Goal: Information Seeking & Learning: Compare options

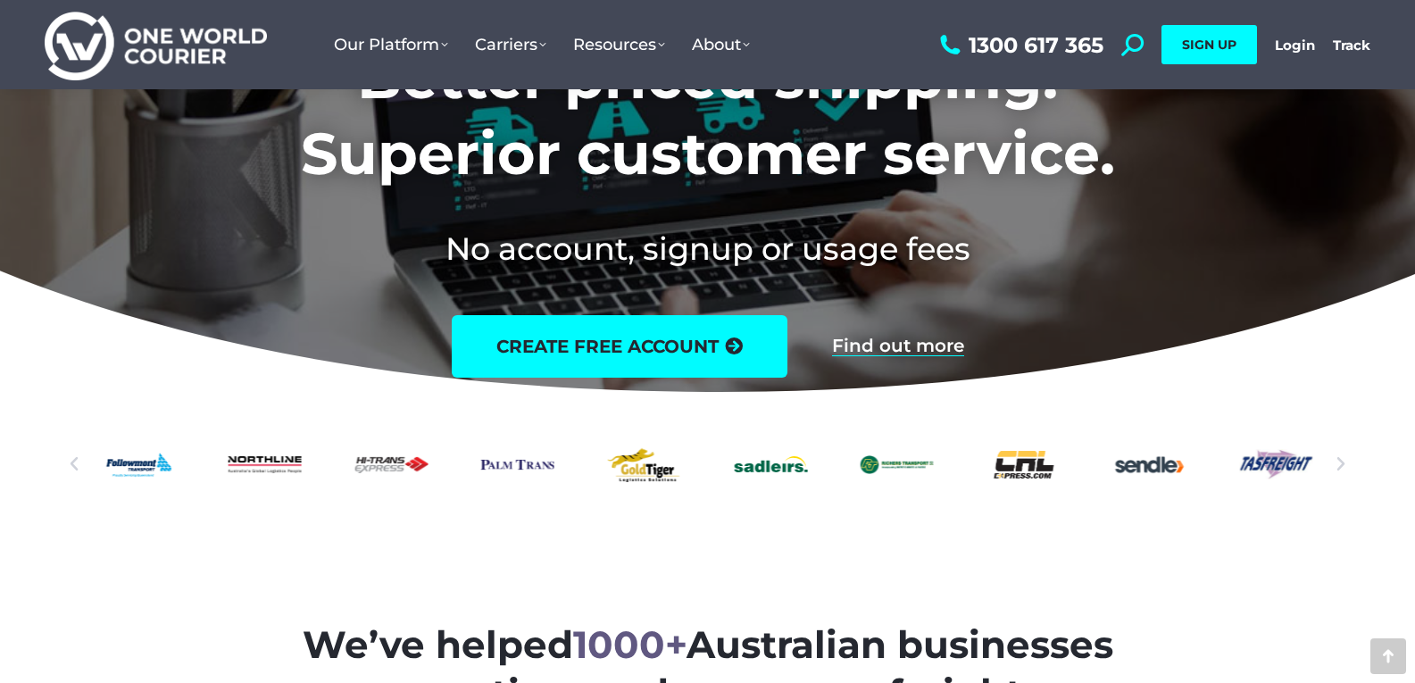
scroll to position [268, 0]
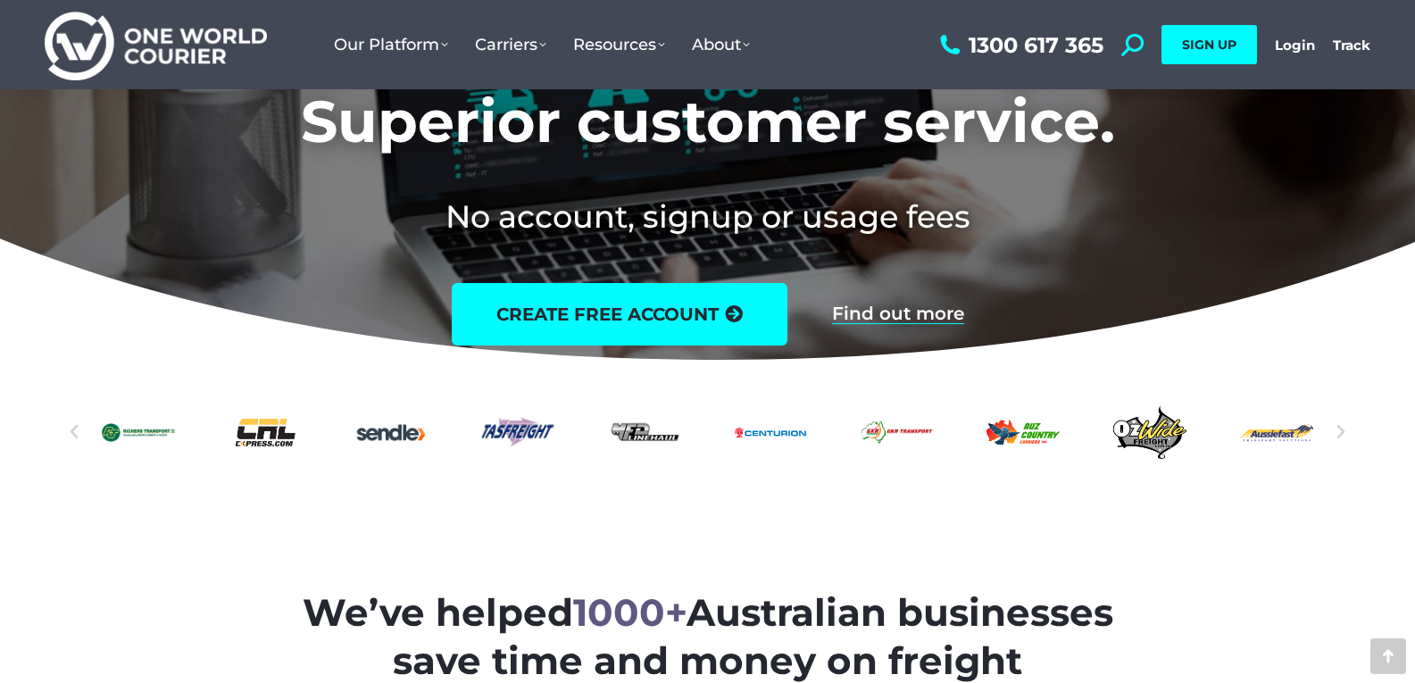
click at [1008, 438] on div "Auz-Country-logo" at bounding box center [1023, 432] width 73 height 63
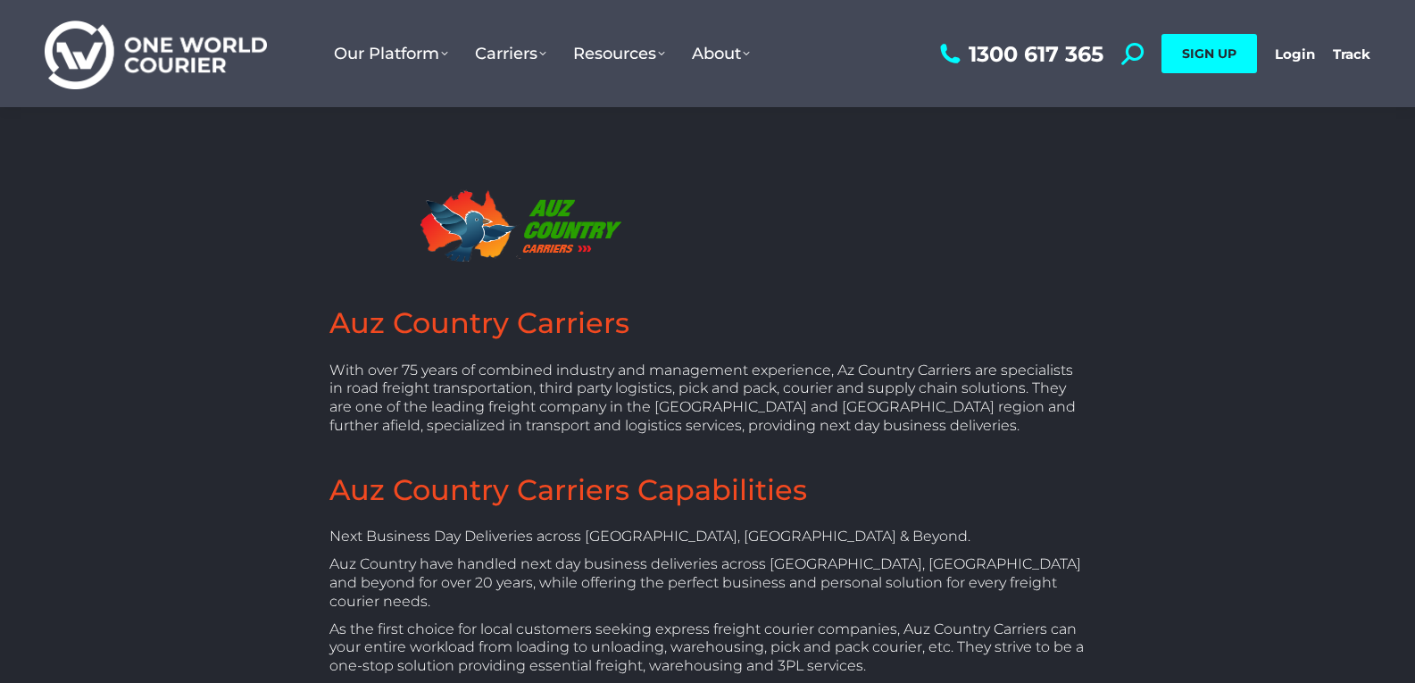
click at [446, 313] on h2 "Auz Country Carriers" at bounding box center [708, 324] width 757 height 38
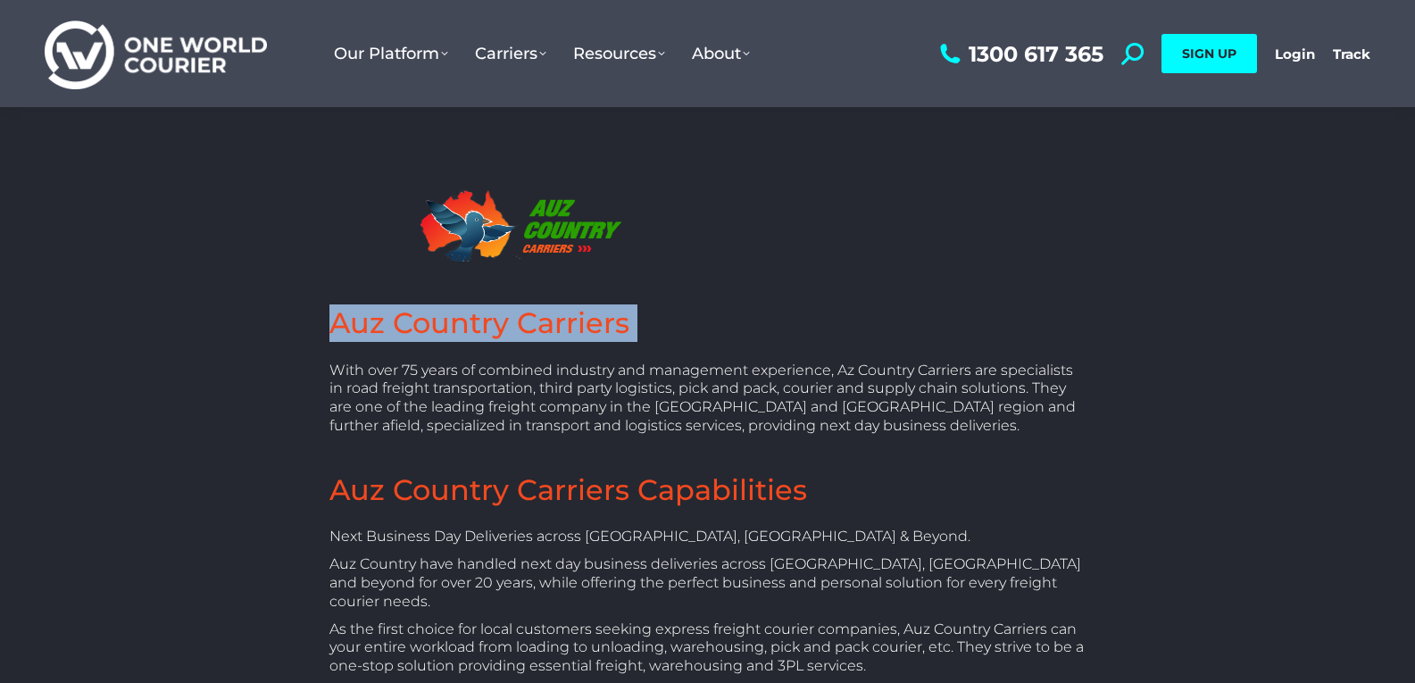
click at [446, 313] on h2 "Auz Country Carriers" at bounding box center [708, 324] width 757 height 38
copy div "Auz Country Carriers"
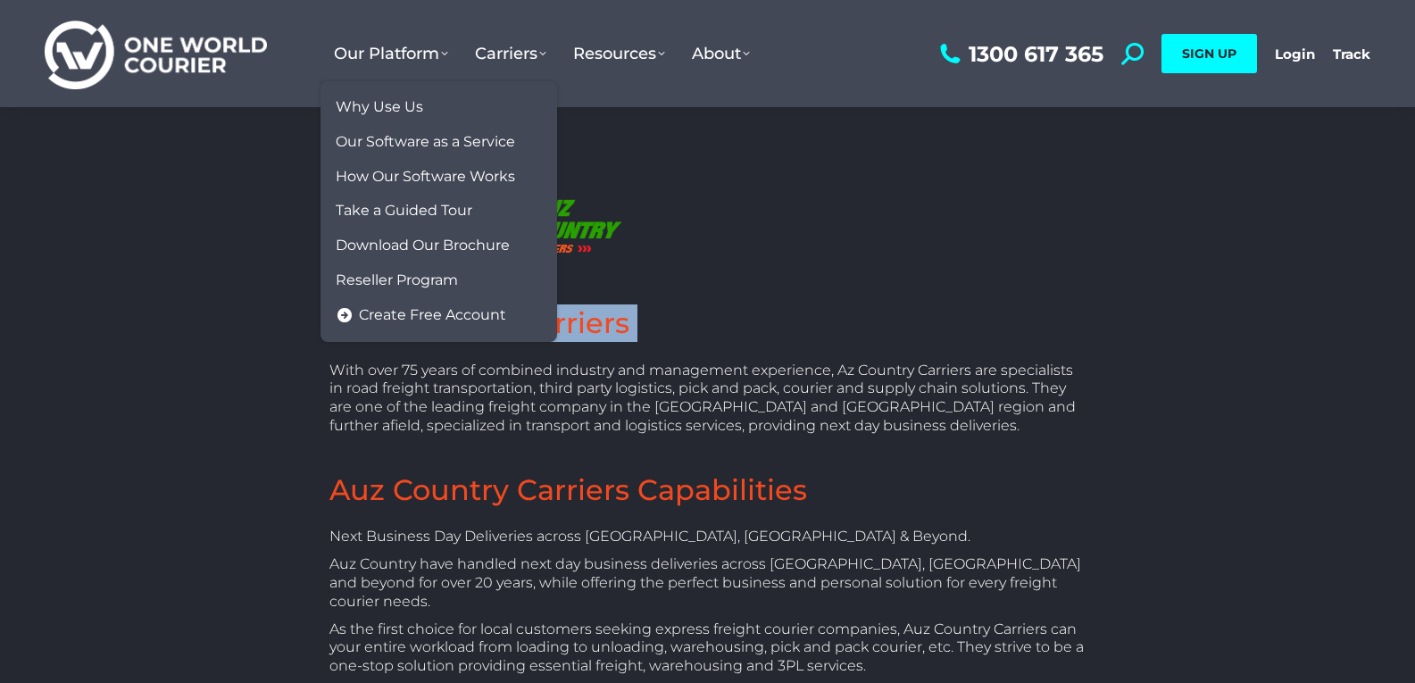
click at [216, 49] on img at bounding box center [156, 54] width 222 height 72
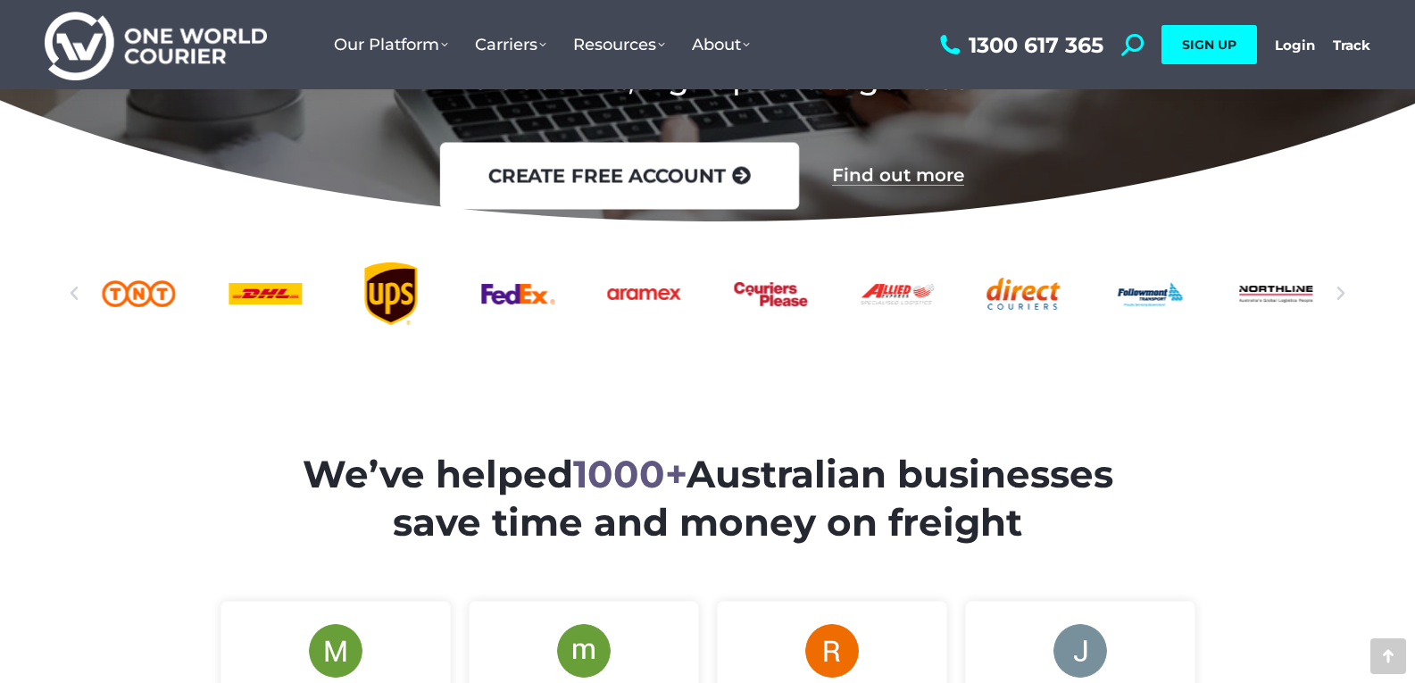
scroll to position [536, 0]
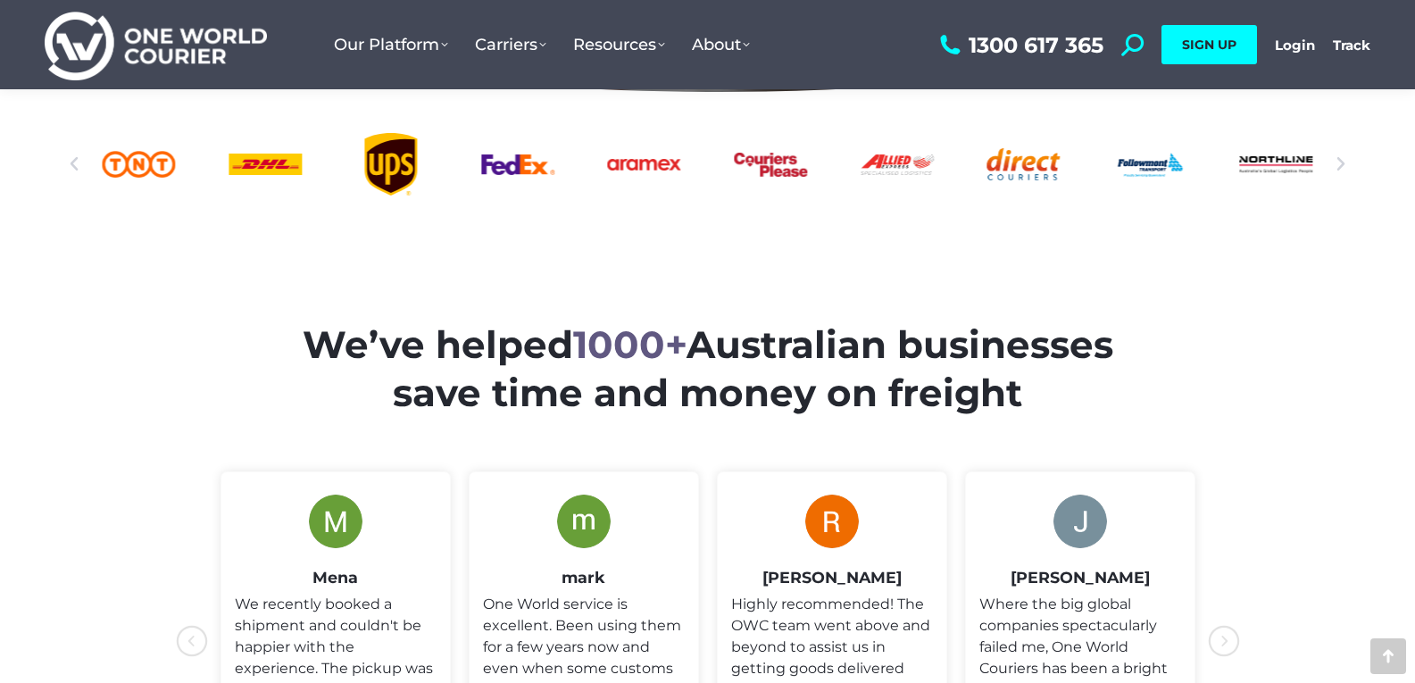
click at [633, 171] on div "Aramex_logo" at bounding box center [644, 164] width 73 height 63
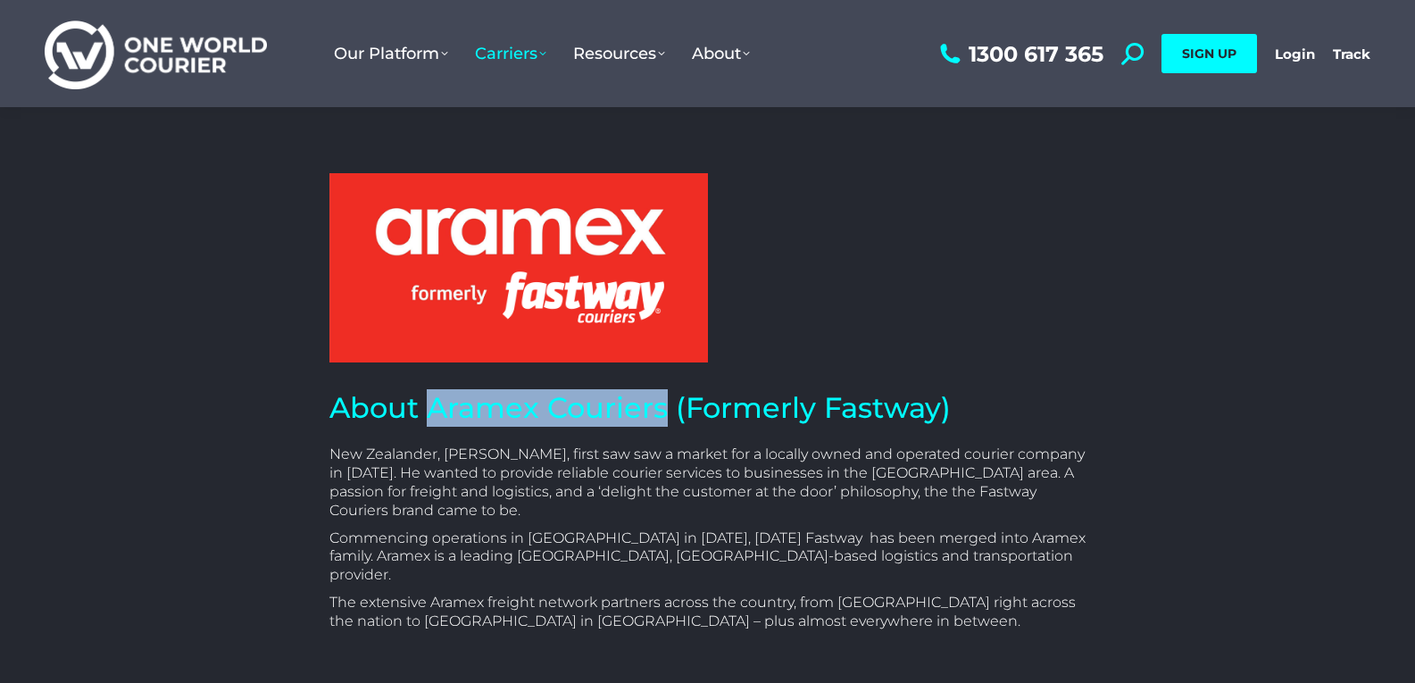
drag, startPoint x: 433, startPoint y: 404, endPoint x: 663, endPoint y: 402, distance: 230.4
click at [663, 402] on h2 "About Aramex Couriers (Formerly Fastway)" at bounding box center [708, 408] width 757 height 38
copy h2 "Aramex Couriers"
click at [90, 47] on img at bounding box center [156, 54] width 222 height 72
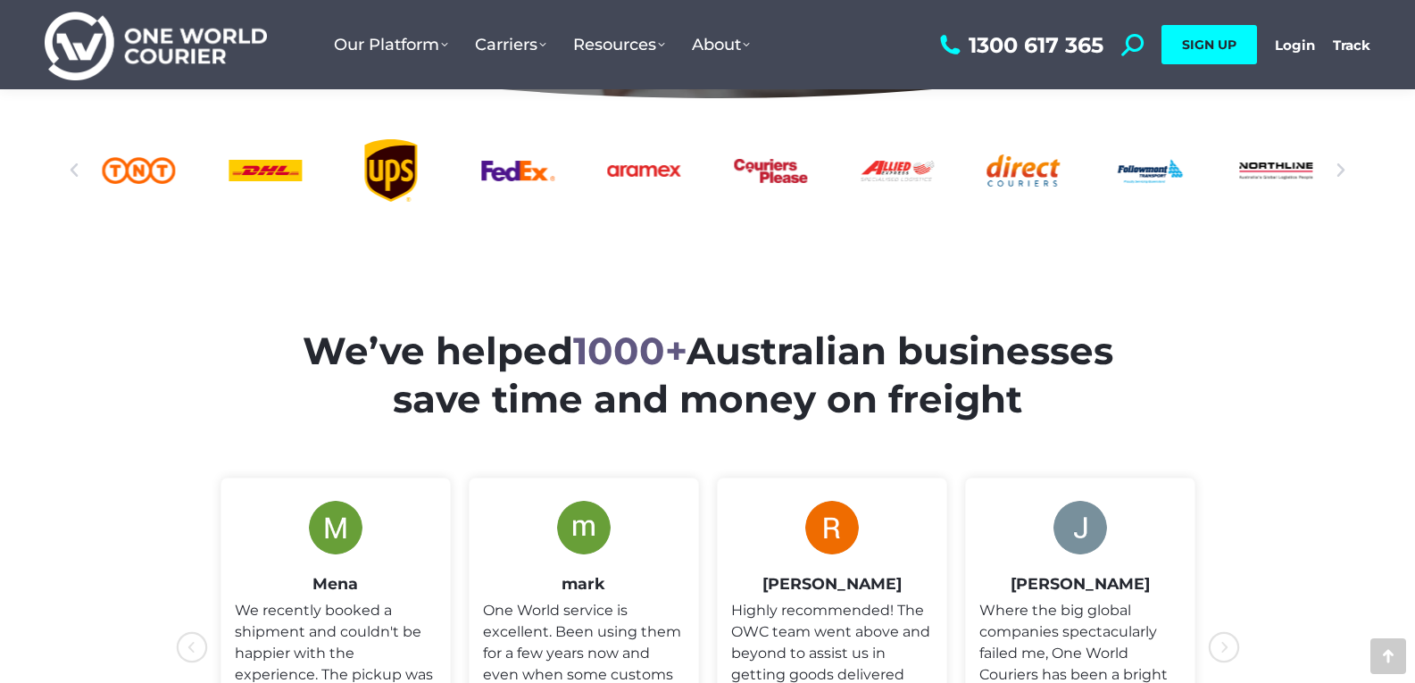
scroll to position [536, 0]
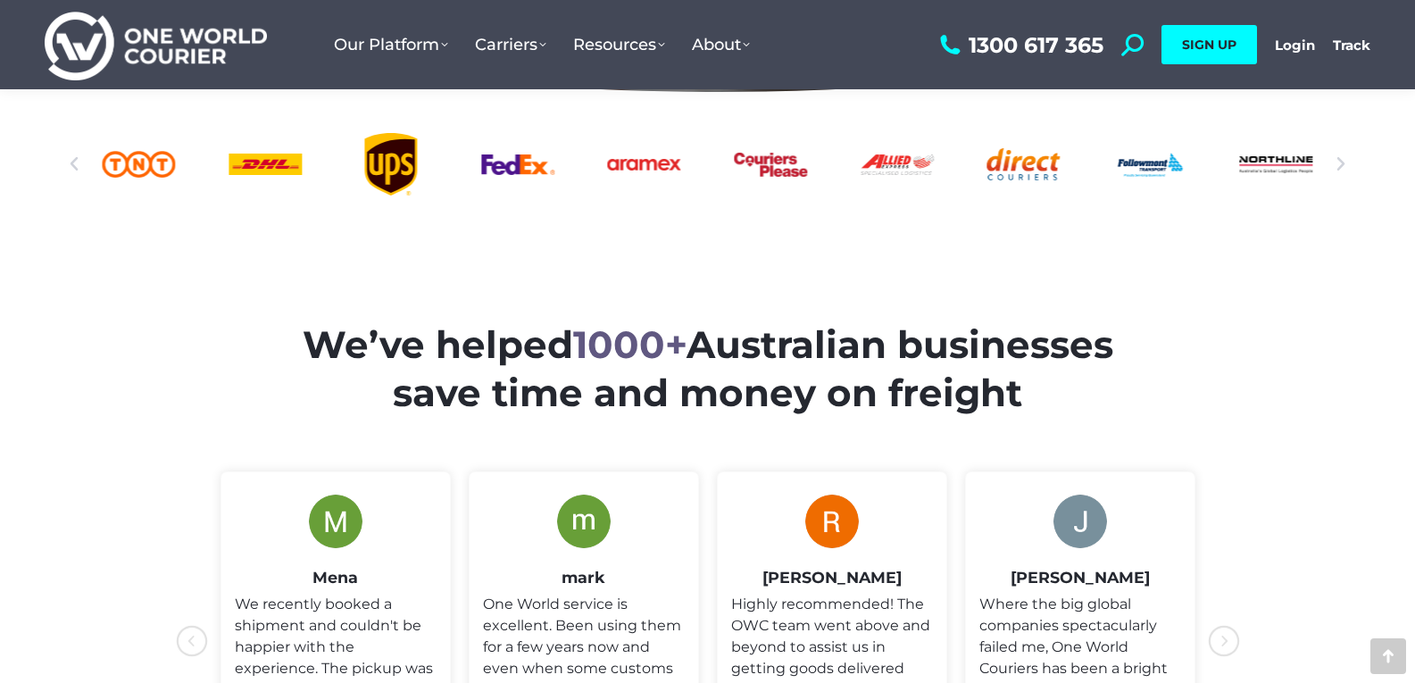
click at [1039, 182] on div "Direct Couriers logo" at bounding box center [1024, 164] width 73 height 63
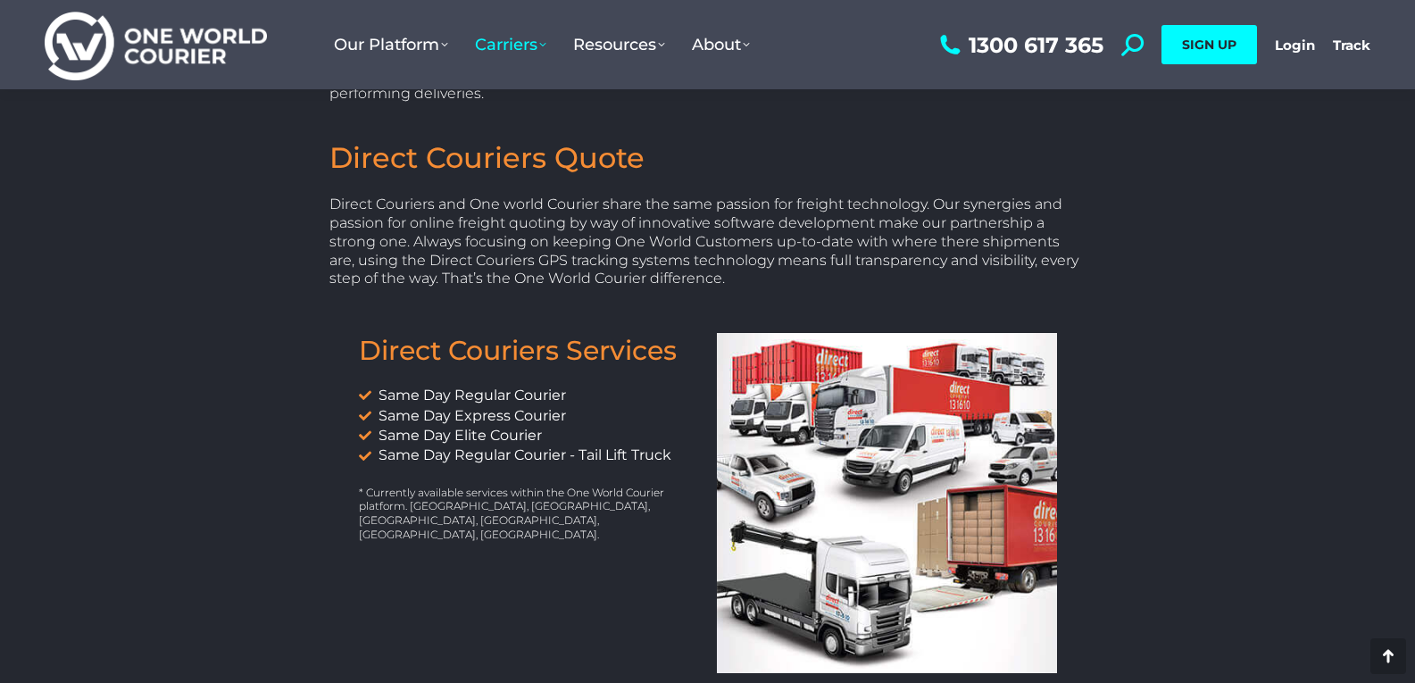
scroll to position [50, 0]
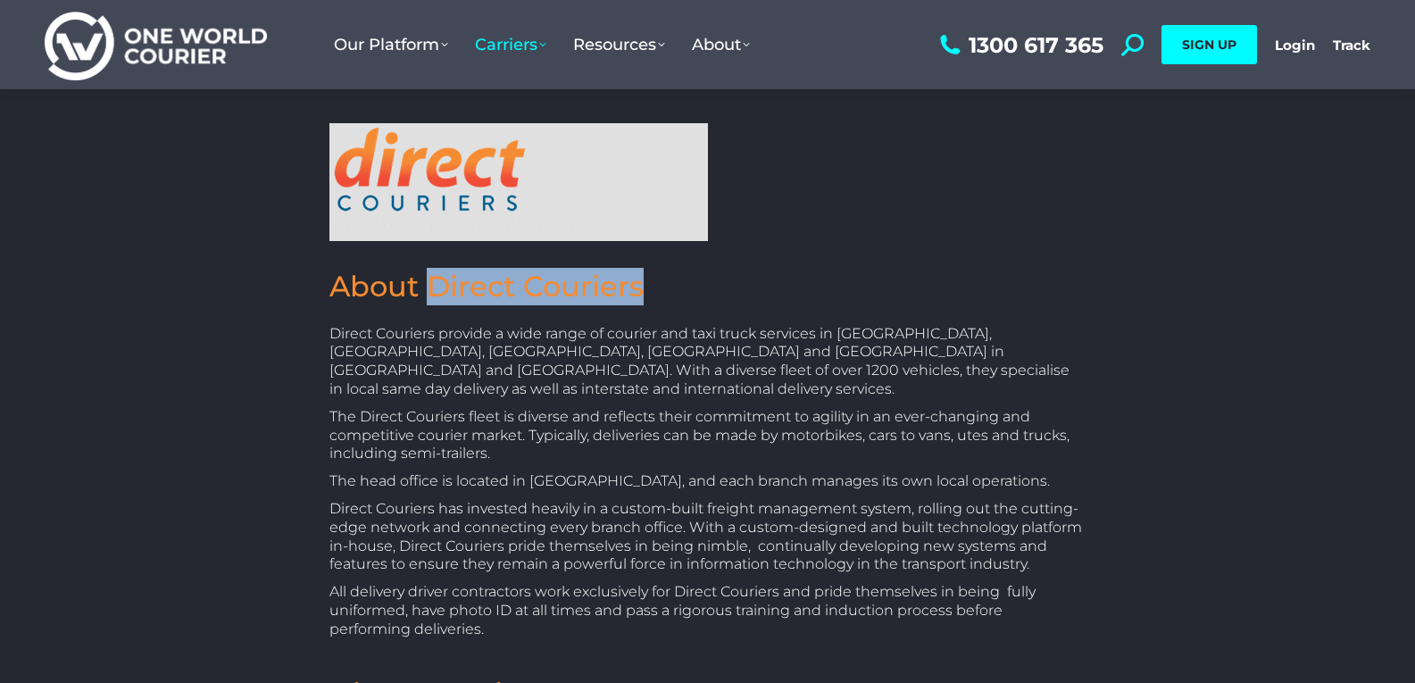
drag, startPoint x: 436, startPoint y: 290, endPoint x: 660, endPoint y: 276, distance: 224.6
click at [660, 276] on h2 "About Direct Couriers" at bounding box center [708, 287] width 757 height 38
copy h2 "Direct Couriers"
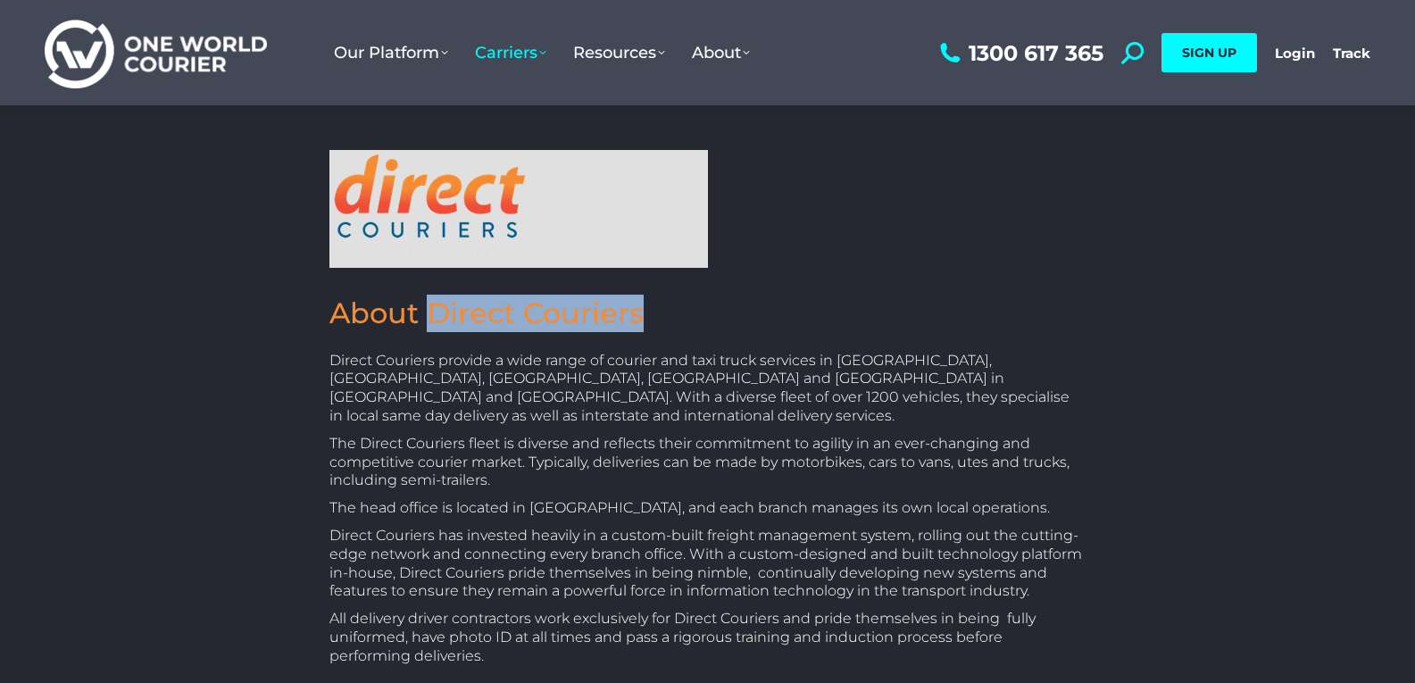
scroll to position [0, 0]
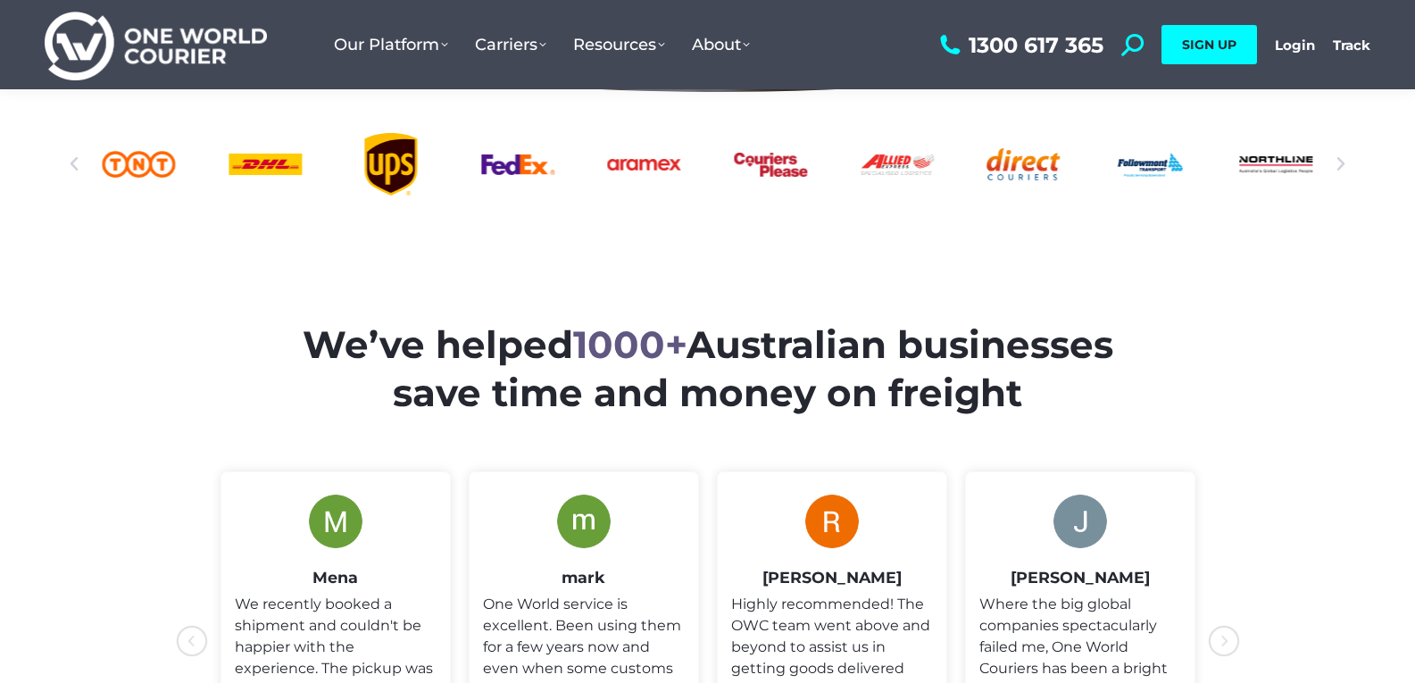
click at [888, 172] on div "Allied Express logo" at bounding box center [897, 164] width 73 height 63
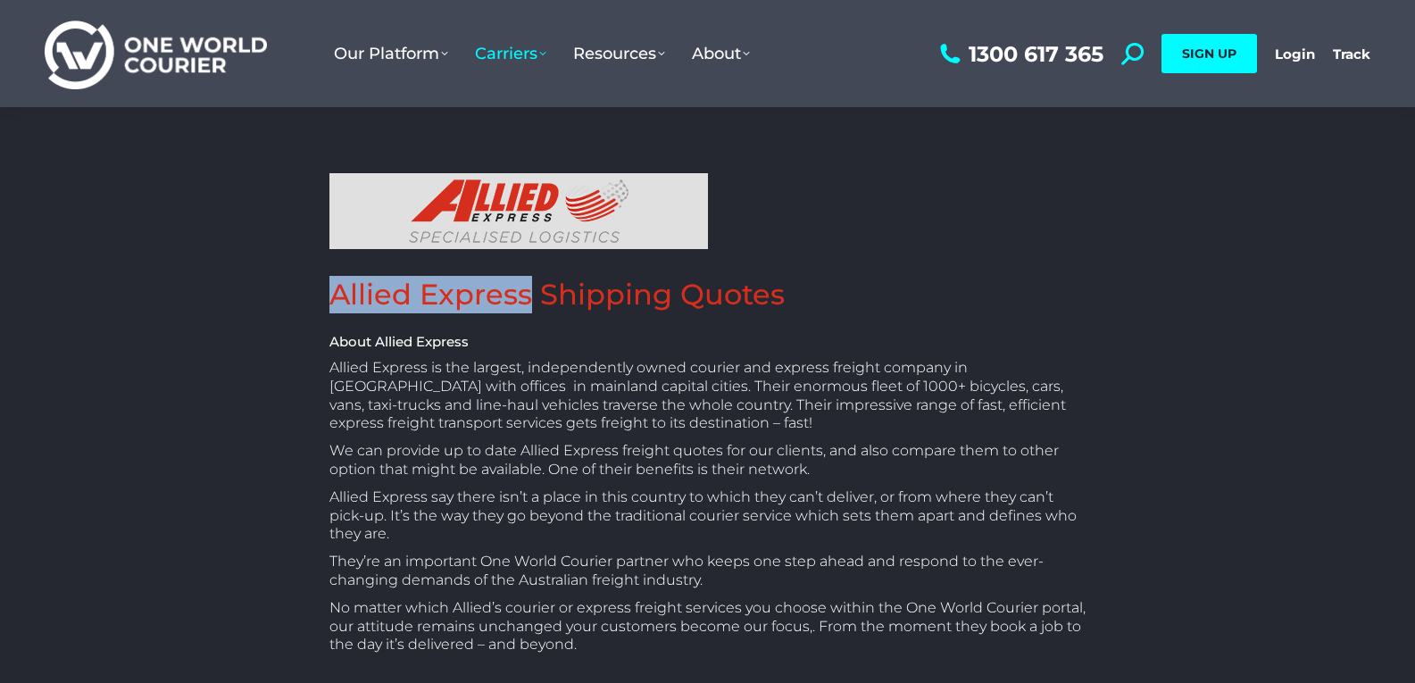
drag, startPoint x: 390, startPoint y: 295, endPoint x: 527, endPoint y: 287, distance: 136.9
click at [527, 287] on h2 "Allied Express Shipping Quotes" at bounding box center [708, 295] width 757 height 38
copy h2 "Allied Express"
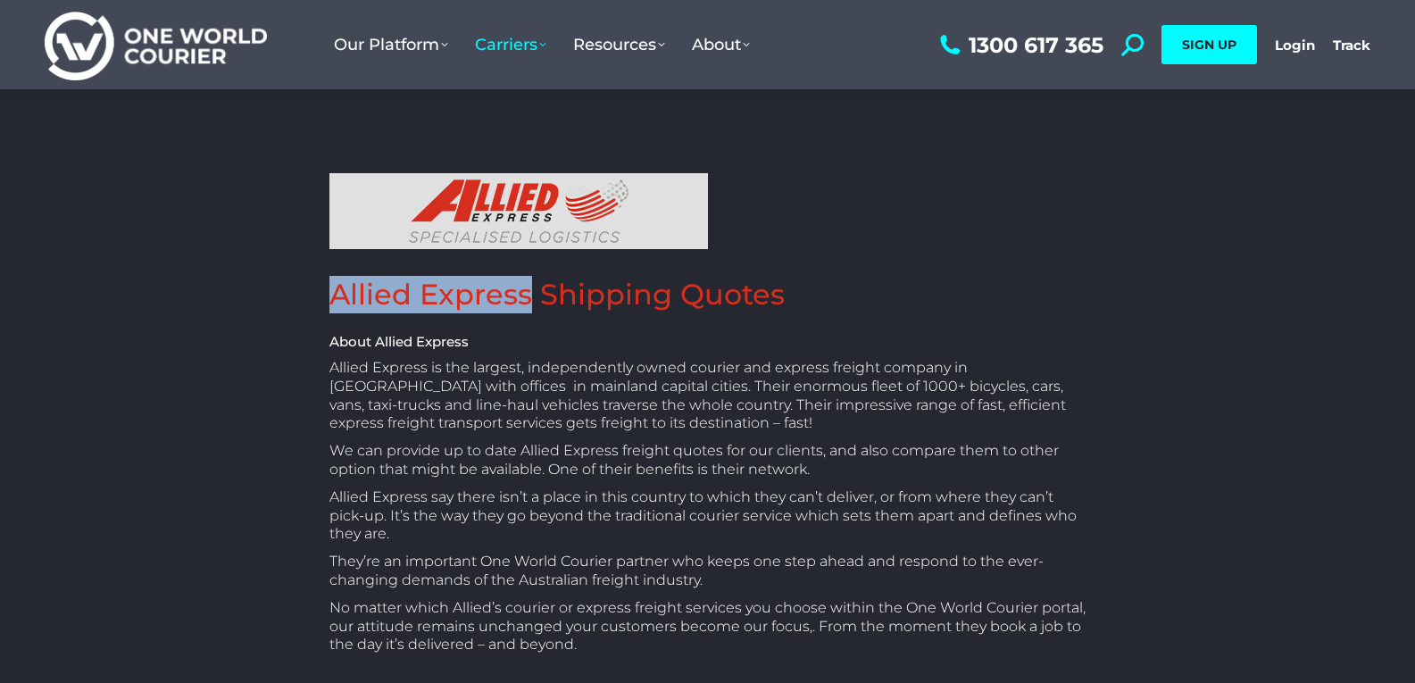
scroll to position [446, 0]
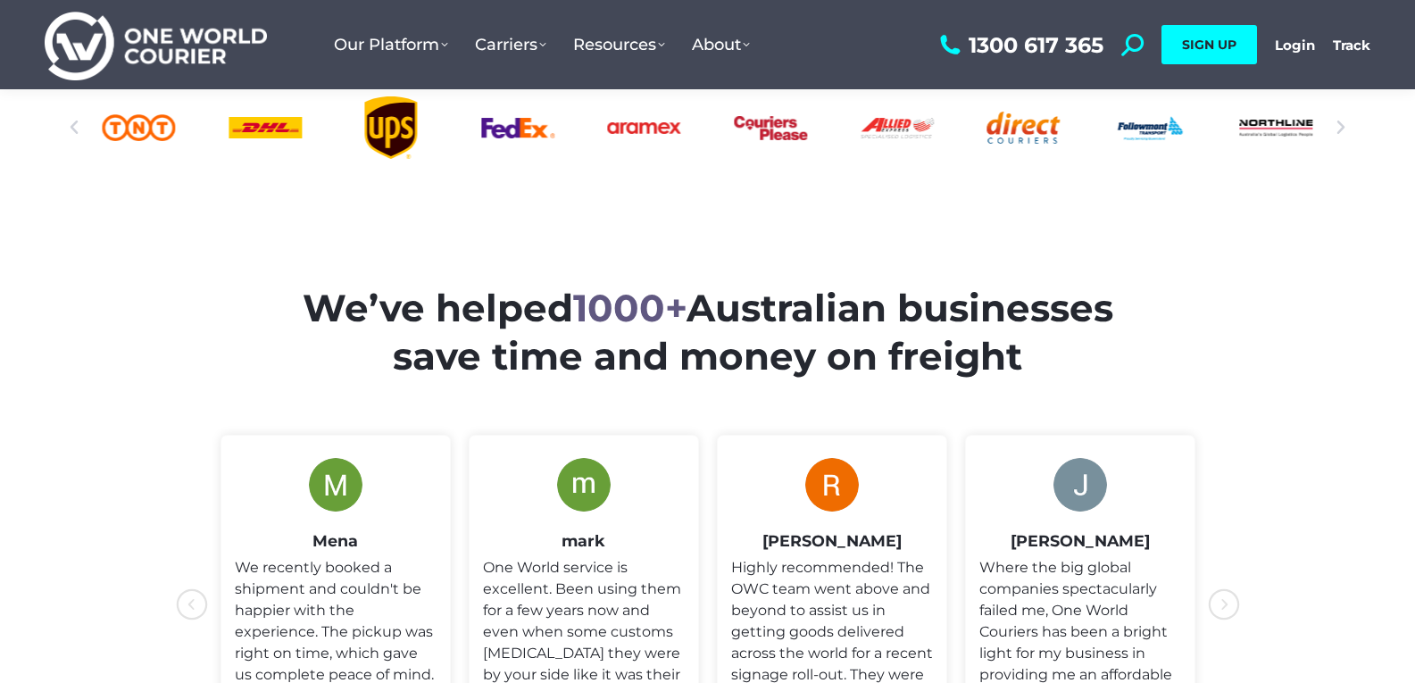
scroll to position [536, 0]
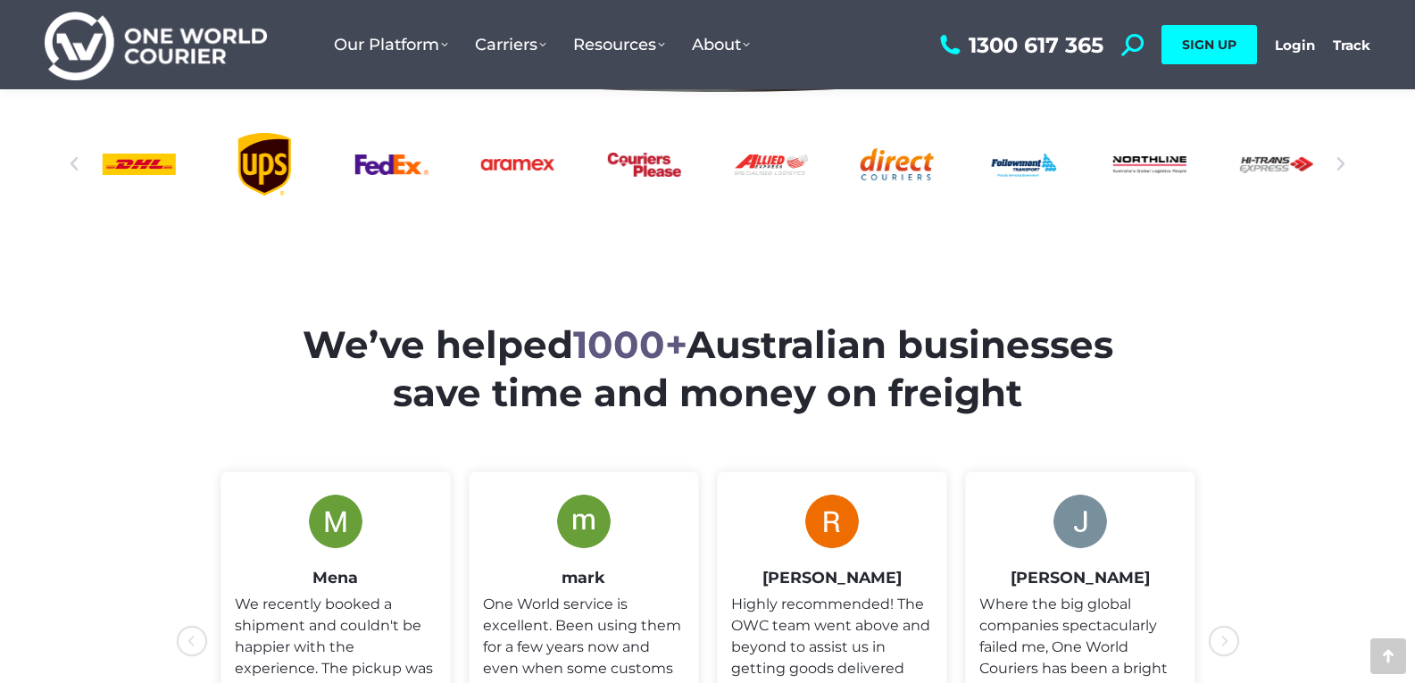
click at [1261, 169] on div "Hi-Trans_logo" at bounding box center [1276, 164] width 73 height 63
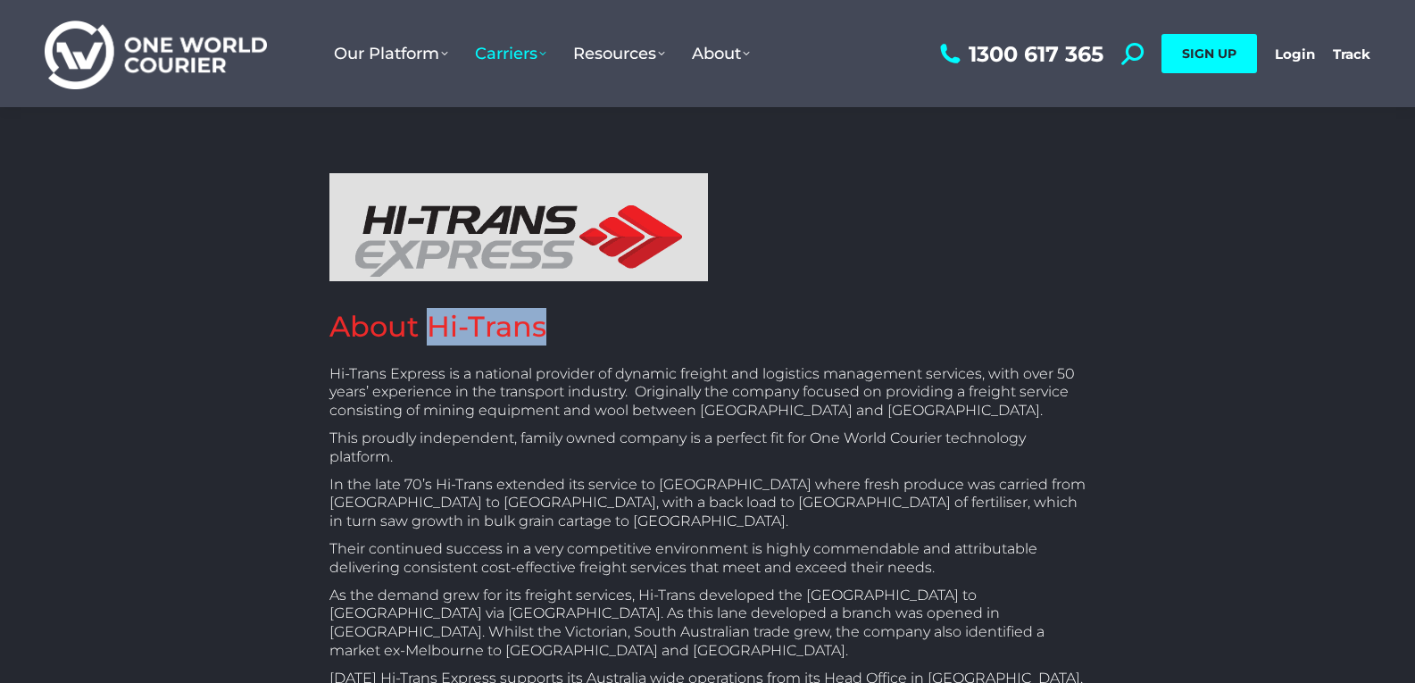
drag, startPoint x: 428, startPoint y: 330, endPoint x: 555, endPoint y: 330, distance: 126.8
click at [555, 330] on h2 "About Hi-Trans" at bounding box center [708, 327] width 757 height 38
copy h2 "Hi-Trans"
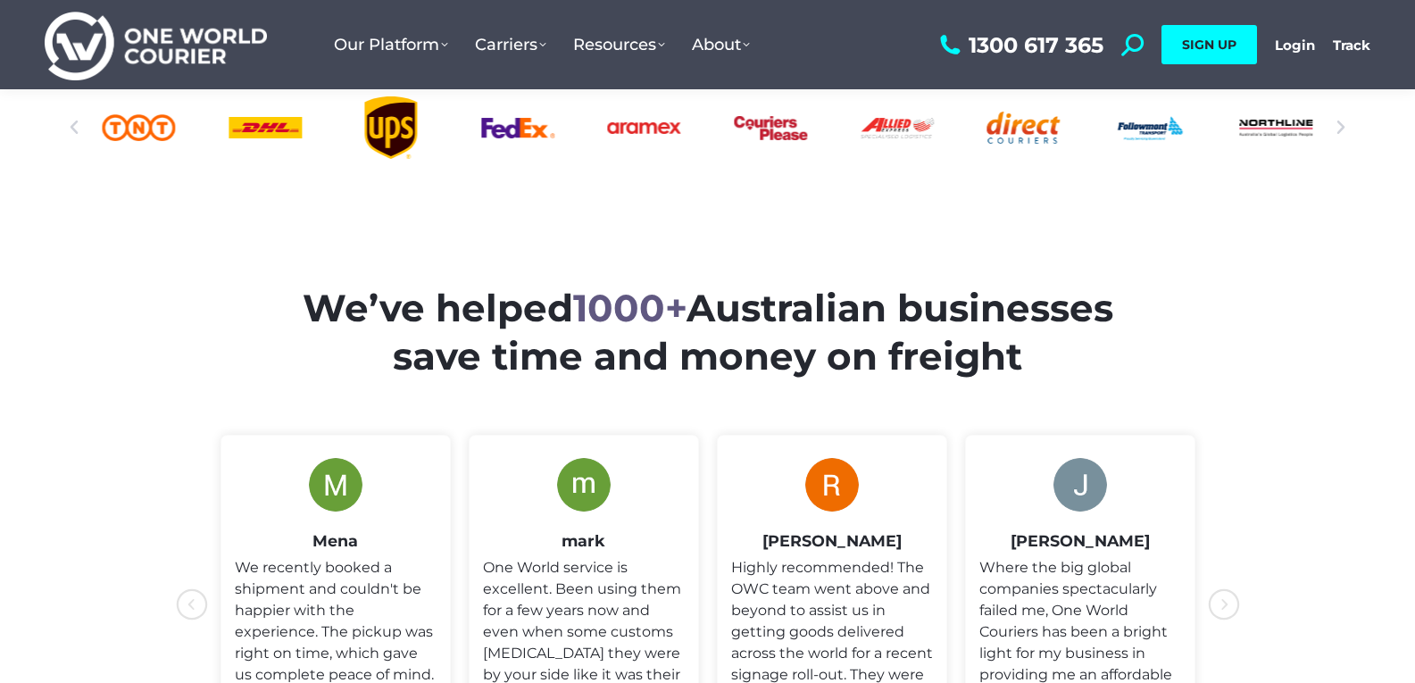
scroll to position [536, 0]
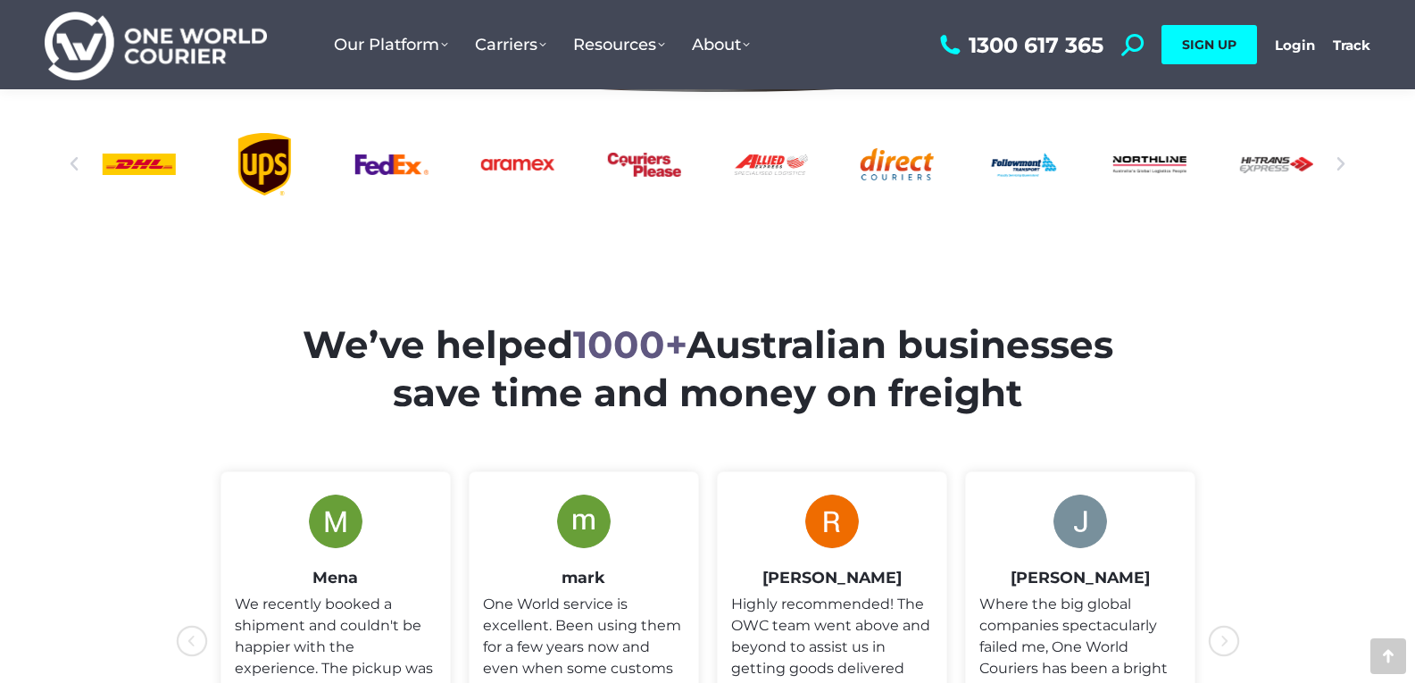
click at [635, 166] on div "Couriers Please logo" at bounding box center [644, 164] width 73 height 63
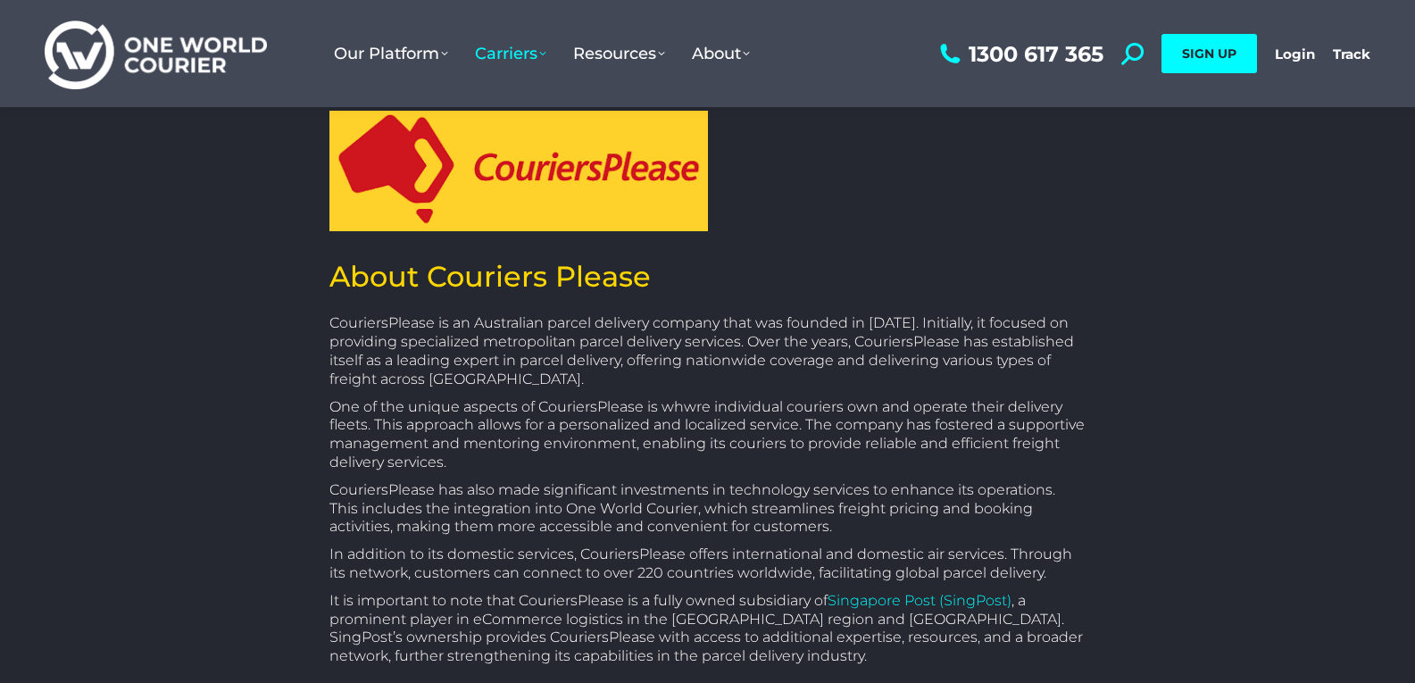
click at [577, 285] on h2 "About Couriers Please" at bounding box center [708, 277] width 757 height 38
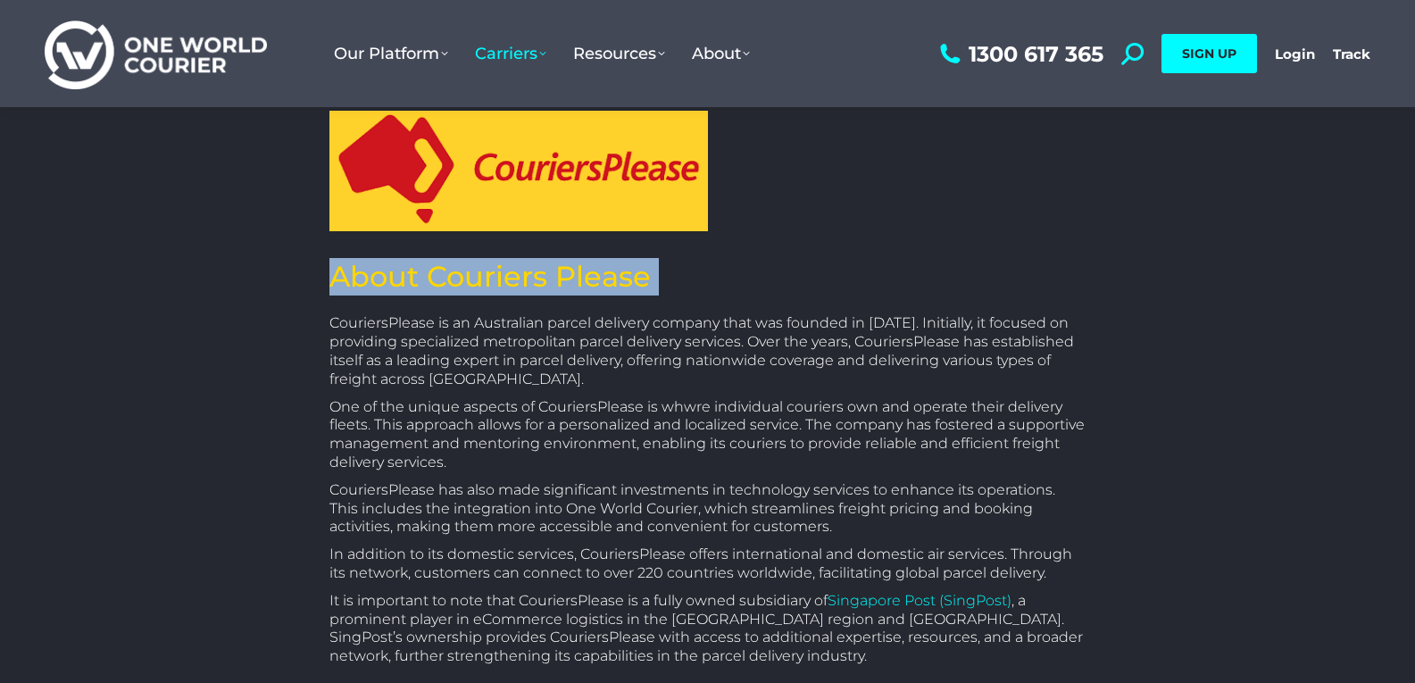
click at [577, 286] on h2 "About Couriers Please" at bounding box center [708, 277] width 757 height 38
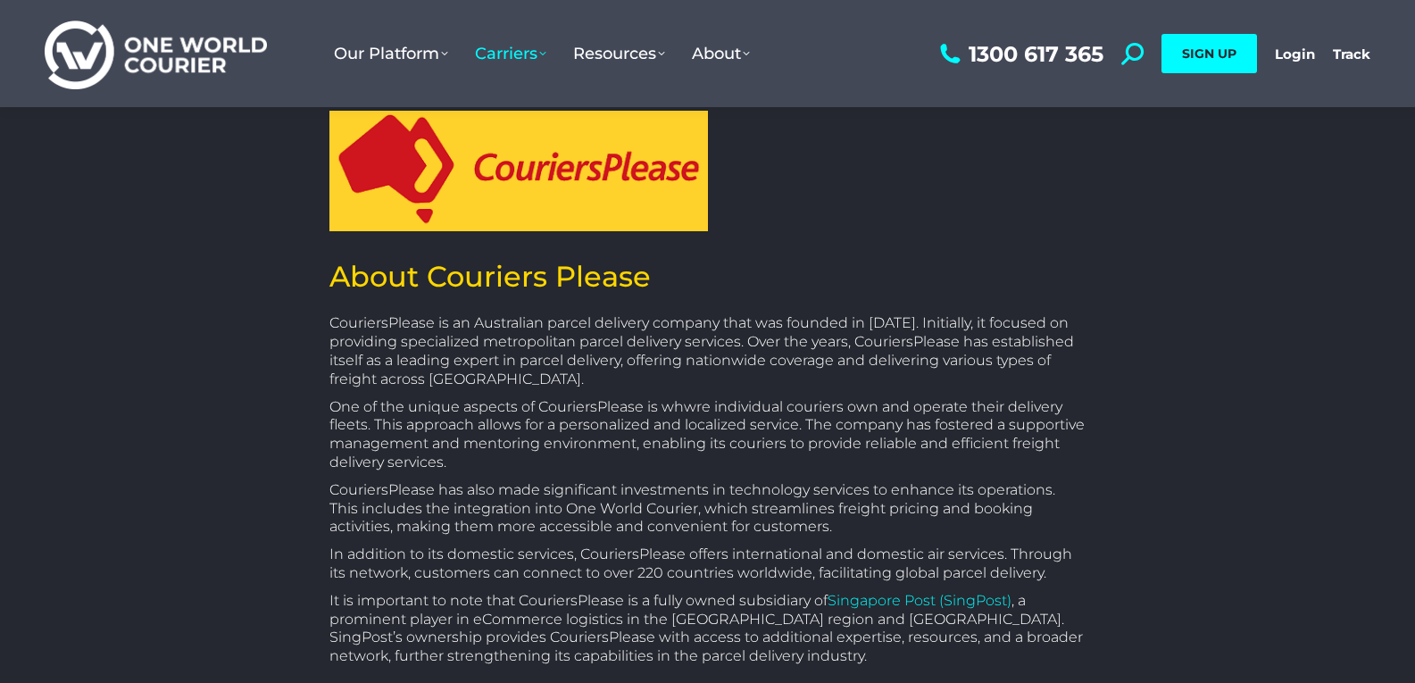
click at [511, 313] on div "CouriersPlease is an Australian parcel delivery company that was founded in 198…" at bounding box center [708, 512] width 757 height 398
drag, startPoint x: 431, startPoint y: 268, endPoint x: 700, endPoint y: 275, distance: 268.9
click at [700, 275] on h2 "About Couriers Please" at bounding box center [708, 277] width 757 height 38
copy h2 "Couriers Please"
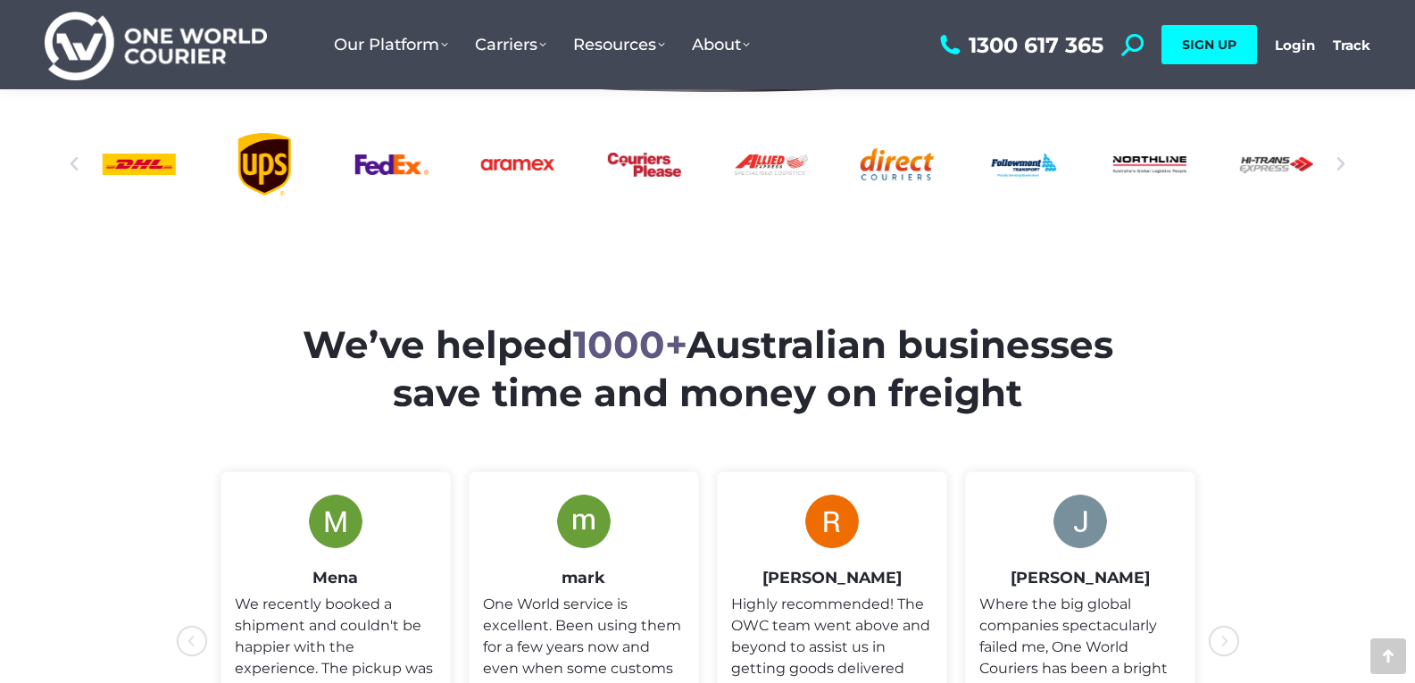
click at [1164, 165] on div "Northline logo" at bounding box center [1150, 164] width 73 height 63
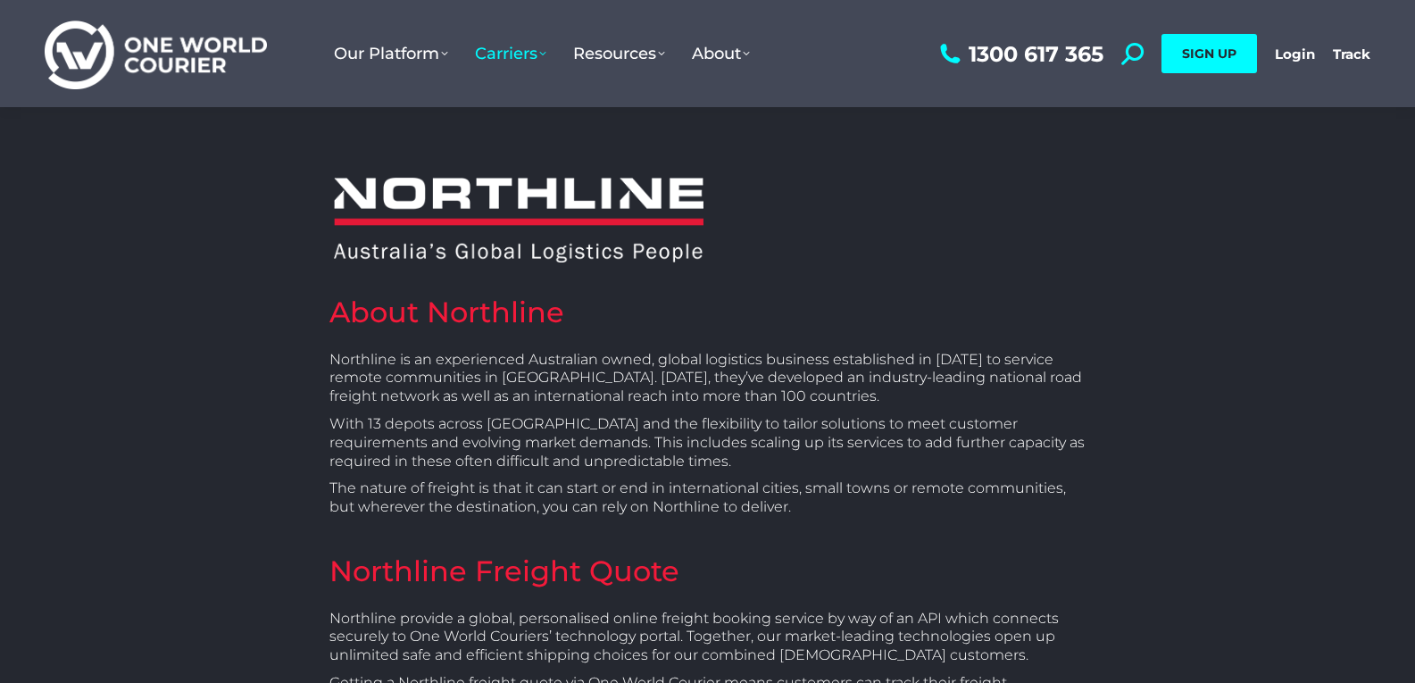
click at [503, 195] on img at bounding box center [519, 220] width 370 height 85
click at [500, 310] on h2 "About Northline" at bounding box center [708, 313] width 757 height 38
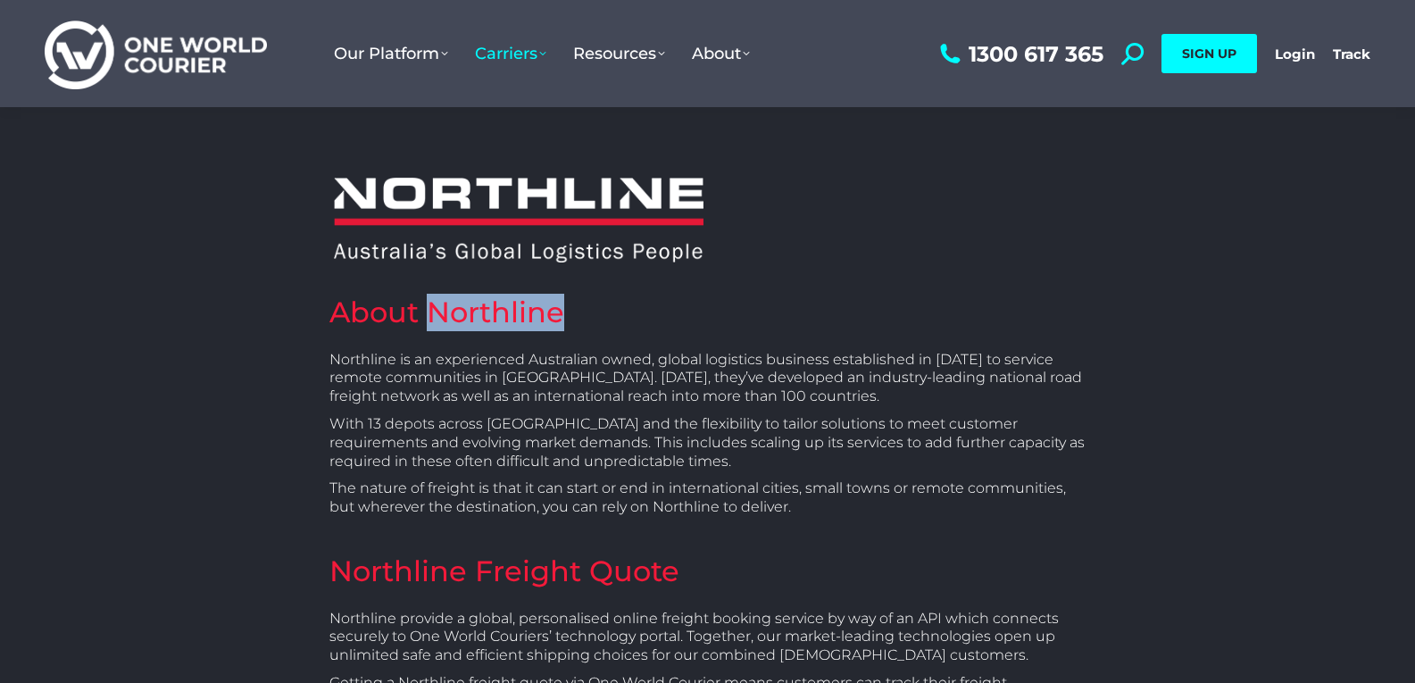
copy h2 "Northline"
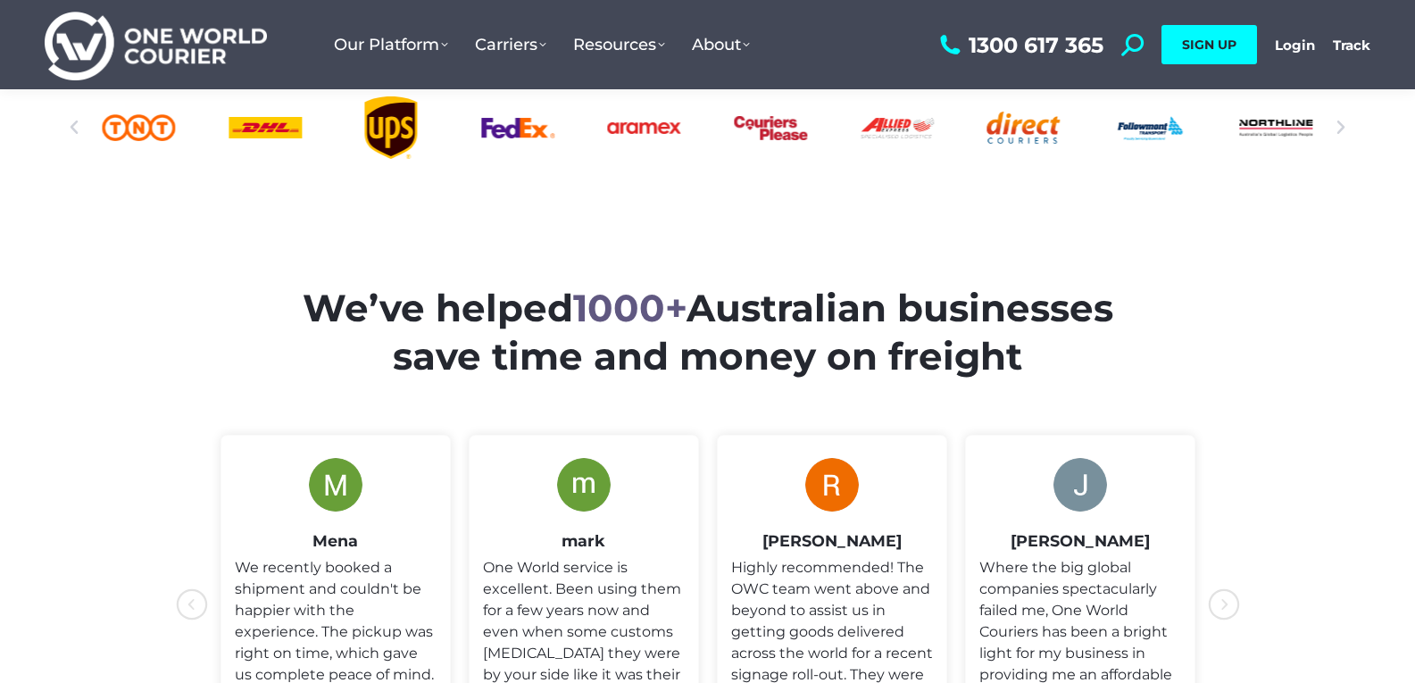
scroll to position [536, 0]
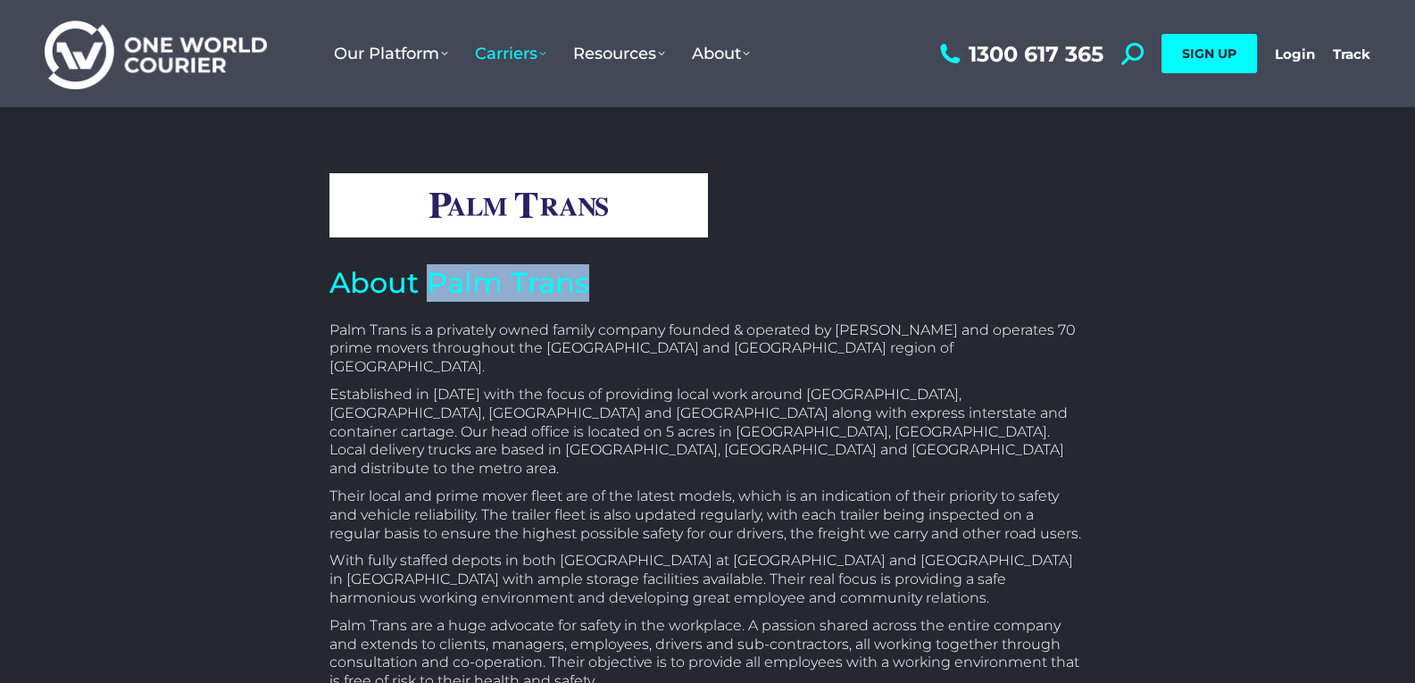
drag, startPoint x: 434, startPoint y: 281, endPoint x: 605, endPoint y: 281, distance: 170.6
click at [605, 281] on h2 "About Palm Trans" at bounding box center [708, 283] width 757 height 38
copy h2 "Palm Trans"
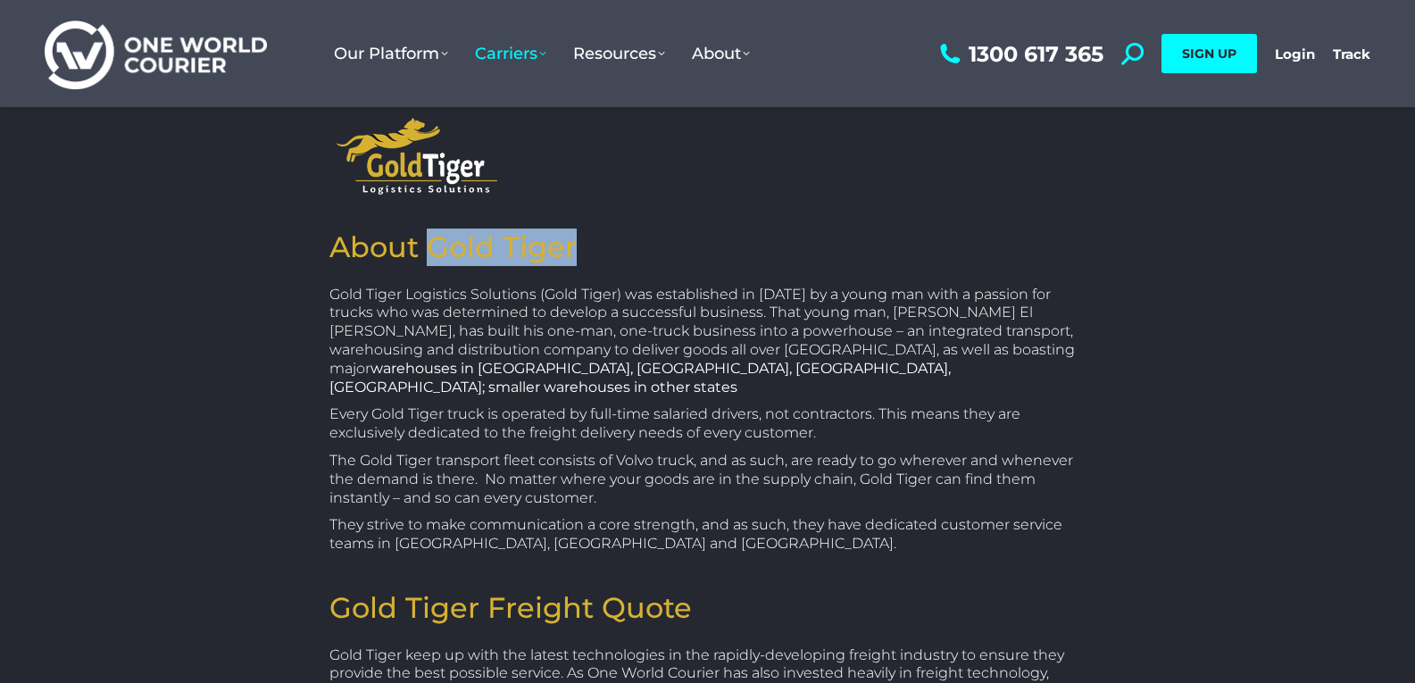
drag, startPoint x: 436, startPoint y: 255, endPoint x: 591, endPoint y: 250, distance: 155.5
click at [591, 250] on h2 "About Gold Tiger" at bounding box center [708, 248] width 757 height 38
copy h2 "Gold Tiger"
